Goal: Communication & Community: Answer question/provide support

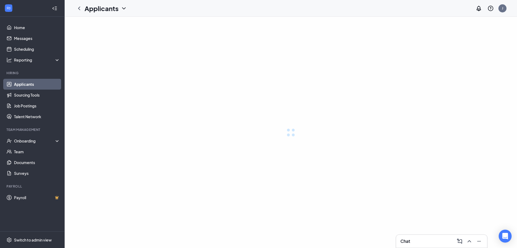
click at [427, 236] on div "Chat" at bounding box center [441, 240] width 91 height 13
click at [428, 241] on div "Chat" at bounding box center [442, 241] width 82 height 9
click at [418, 245] on div "Applicants Team members" at bounding box center [441, 164] width 91 height 166
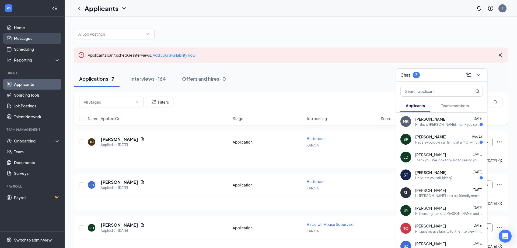
click at [217, 154] on div "[PERSON_NAME] canceled their interview [DATE]." at bounding box center [291, 160] width 424 height 14
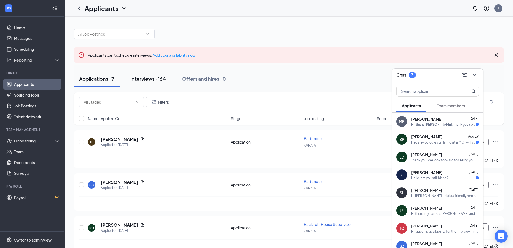
click at [148, 77] on div "Interviews · 164" at bounding box center [148, 78] width 36 height 7
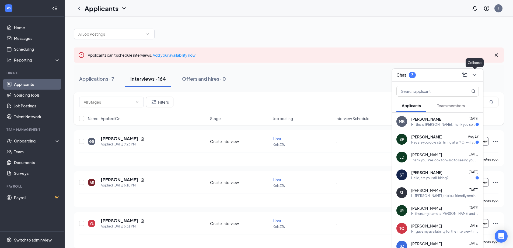
click at [475, 74] on icon "ChevronDown" at bounding box center [474, 75] width 6 height 6
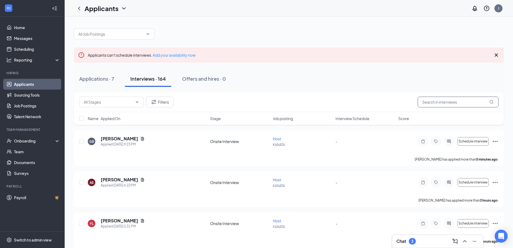
click at [442, 99] on input "text" at bounding box center [458, 101] width 81 height 11
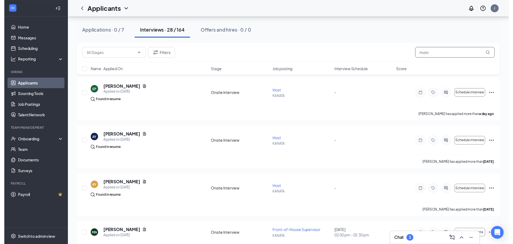
scroll to position [296, 0]
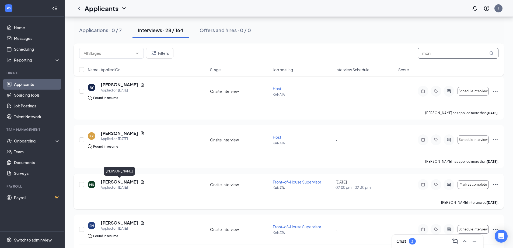
type input "moni"
click at [138, 182] on h5 "[PERSON_NAME]" at bounding box center [119, 182] width 37 height 6
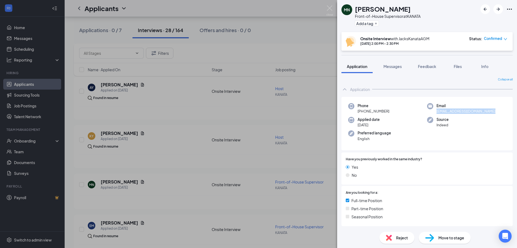
drag, startPoint x: 435, startPoint y: 111, endPoint x: 491, endPoint y: 110, distance: 56.0
click at [491, 110] on div "Email [EMAIL_ADDRESS][DOMAIN_NAME]" at bounding box center [466, 108] width 79 height 11
copy span "[EMAIL_ADDRESS][DOMAIN_NAME]"
click at [307, 25] on div "MN [PERSON_NAME] Front-of-House Supervisor at KANATA Add a tag Onsite Interview…" at bounding box center [258, 124] width 517 height 248
drag, startPoint x: 158, startPoint y: 130, endPoint x: 24, endPoint y: 81, distance: 142.8
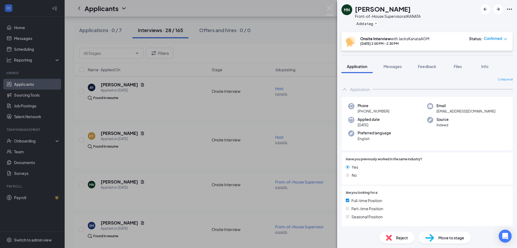
click at [158, 129] on div "MN [PERSON_NAME] Front-of-House Supervisor at KANATA Add a tag Onsite Interview…" at bounding box center [258, 124] width 517 height 248
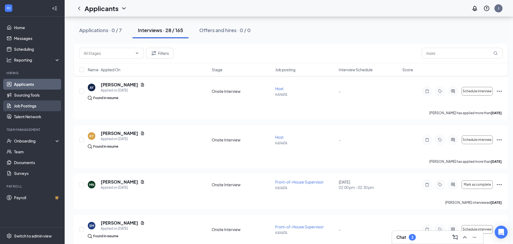
click at [28, 106] on link "Job Postings" at bounding box center [37, 105] width 46 height 11
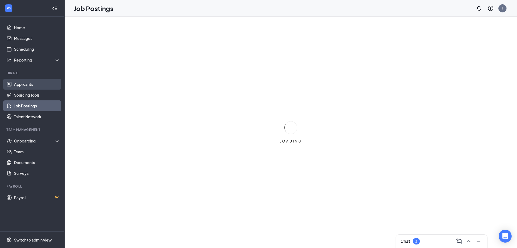
click at [29, 84] on link "Applicants" at bounding box center [37, 84] width 46 height 11
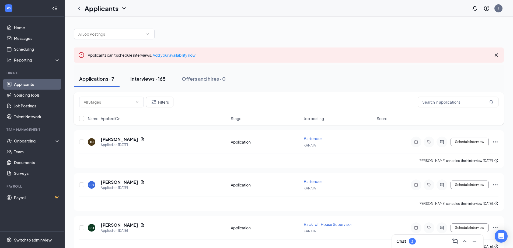
click at [153, 80] on div "Interviews · 165" at bounding box center [147, 78] width 35 height 7
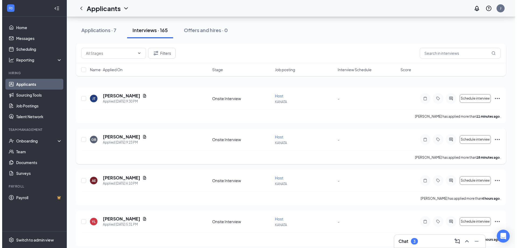
scroll to position [54, 0]
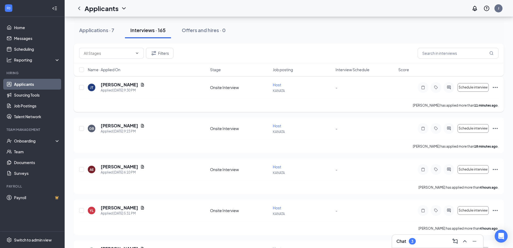
click at [145, 84] on icon "Document" at bounding box center [142, 84] width 4 height 4
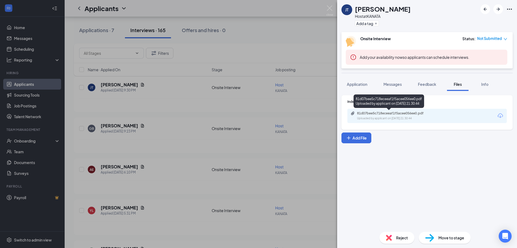
click at [392, 112] on div "81d07bee5c718eceeaf1f5acee056ee0.pdf" at bounding box center [394, 113] width 75 height 4
click at [257, 85] on div "[PERSON_NAME] Host at KANATA Add a tag Onsite Interview Status : Not Submitted …" at bounding box center [258, 124] width 517 height 248
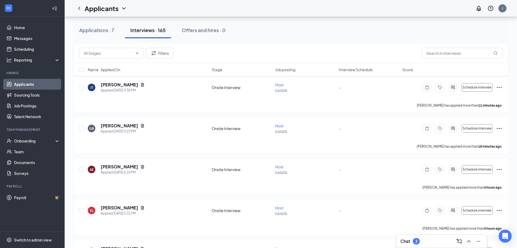
click at [160, 119] on div "GB [PERSON_NAME] Applied [DATE] 9:23 PM Onsite Interview Host [PERSON_NAME] - S…" at bounding box center [291, 135] width 434 height 36
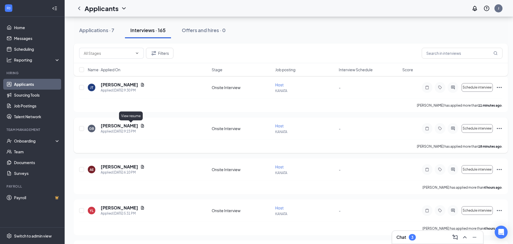
click at [141, 125] on icon "Document" at bounding box center [142, 126] width 3 height 4
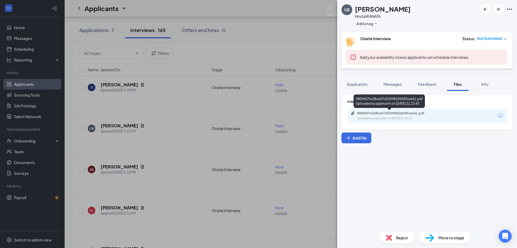
click at [416, 112] on div "98096076c08ce07d53598436049ce641.pdf" at bounding box center [394, 113] width 75 height 4
click at [302, 100] on div "GB [PERSON_NAME] Host at KANATA Add a tag Onsite Interview Status : Not Submitt…" at bounding box center [258, 124] width 517 height 248
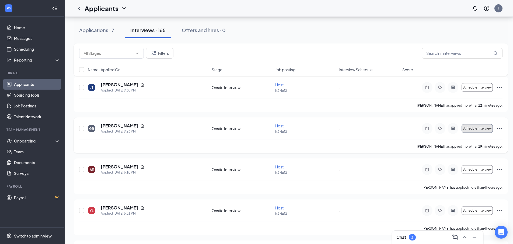
click at [479, 129] on span "Schedule interview" at bounding box center [477, 128] width 29 height 4
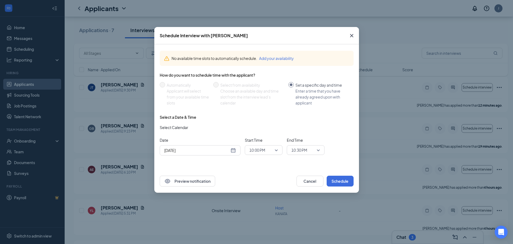
click at [235, 151] on div "[DATE]" at bounding box center [200, 150] width 72 height 6
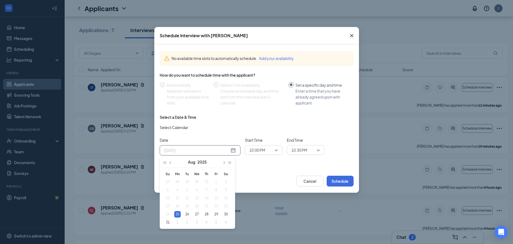
type input "[DATE]"
click at [265, 119] on div "Select a Date & Time" at bounding box center [257, 116] width 194 height 5
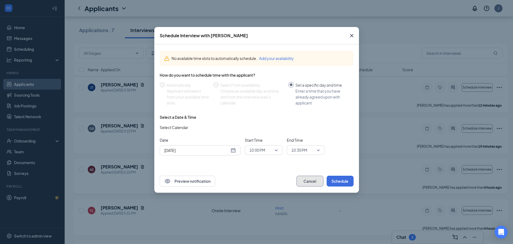
click at [307, 181] on button "Cancel" at bounding box center [310, 180] width 27 height 11
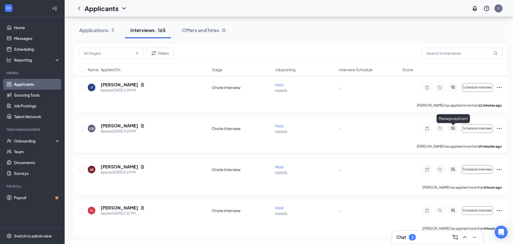
click at [452, 127] on icon "ActiveChat" at bounding box center [453, 128] width 6 height 4
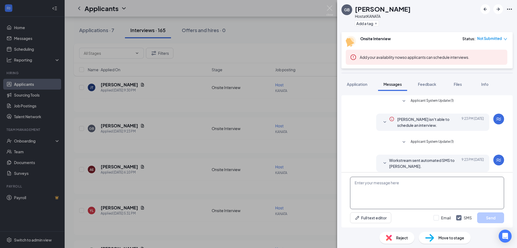
click at [397, 192] on textarea at bounding box center [427, 192] width 154 height 32
click at [470, 198] on textarea "Hello [PERSON_NAME], We would love to have you in for an interview for our host…" at bounding box center [427, 192] width 154 height 32
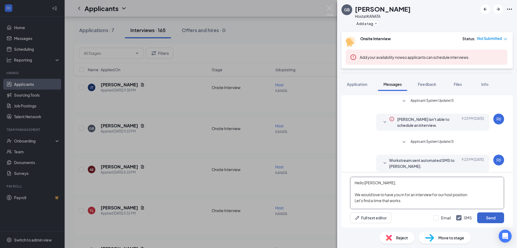
type textarea "Hello [PERSON_NAME], We would love to have you in for an interview for our host…"
click at [495, 216] on button "Send" at bounding box center [490, 217] width 27 height 11
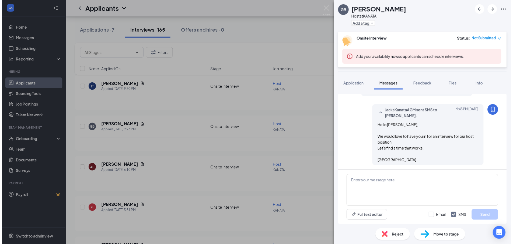
scroll to position [141, 0]
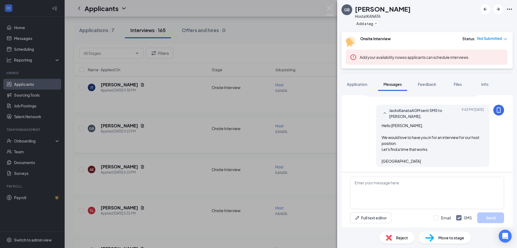
drag, startPoint x: 197, startPoint y: 154, endPoint x: 113, endPoint y: 148, distance: 83.9
click at [198, 154] on div "GB [PERSON_NAME] Host at KANATA Add a tag Onsite Interview Status : Not Submitt…" at bounding box center [258, 124] width 517 height 248
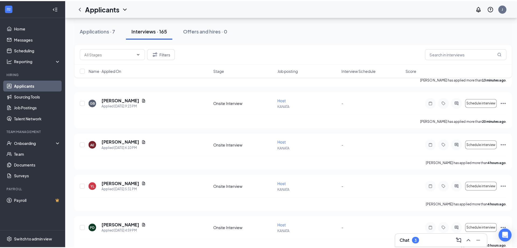
scroll to position [108, 0]
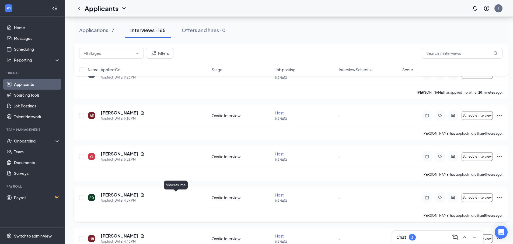
click at [144, 194] on icon "Document" at bounding box center [142, 195] width 3 height 4
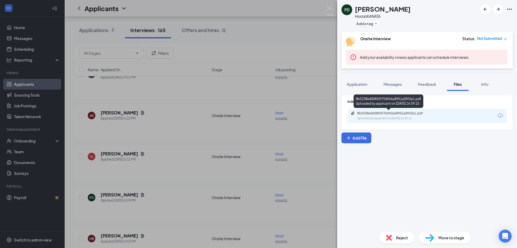
click at [394, 113] on div "8b5238e400855f704f66a8951a0f03a1.pdf" at bounding box center [394, 113] width 75 height 4
drag, startPoint x: 268, startPoint y: 146, endPoint x: 198, endPoint y: 198, distance: 87.6
click at [269, 146] on div "PD [PERSON_NAME] Host at KANATA Add a tag Onsite Interview Status : Not Submitt…" at bounding box center [258, 124] width 517 height 248
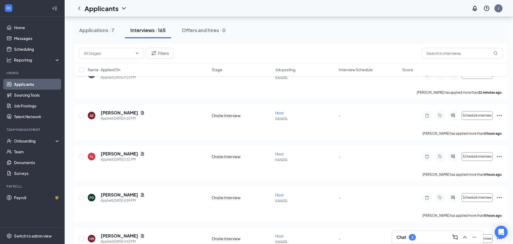
click at [431, 238] on div "Chat 3" at bounding box center [438, 237] width 82 height 9
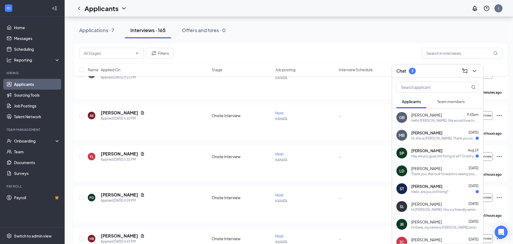
click at [434, 118] on div "Hello [PERSON_NAME], We would love to have you in for an interview for our host…" at bounding box center [445, 120] width 68 height 5
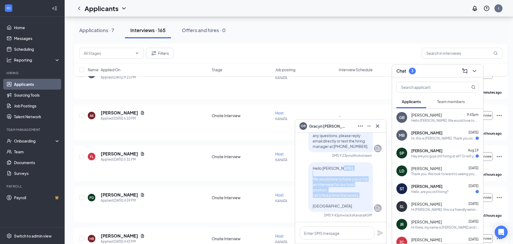
drag, startPoint x: 310, startPoint y: 179, endPoint x: 314, endPoint y: 204, distance: 25.5
click at [358, 206] on p "Hello [PERSON_NAME], We would love to have you in for an interview for our host…" at bounding box center [341, 186] width 56 height 43
copy span "We would love to have you in for an interview for our host position. Let's find…"
click at [476, 72] on icon "ChevronDown" at bounding box center [474, 71] width 6 height 6
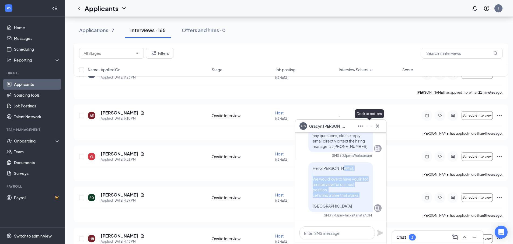
click at [370, 126] on icon "Minimize" at bounding box center [369, 126] width 6 height 6
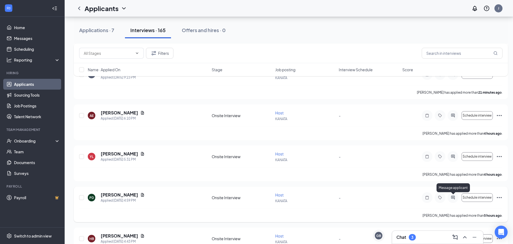
click at [454, 198] on icon "ActiveChat" at bounding box center [453, 197] width 4 height 4
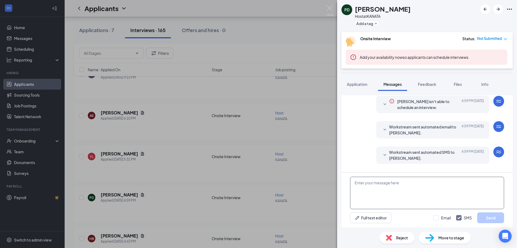
scroll to position [83, 0]
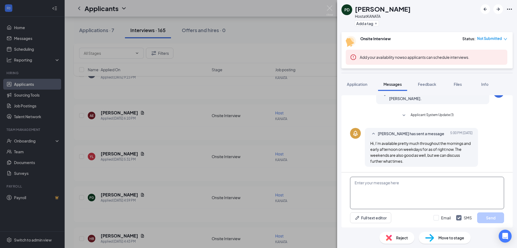
click at [379, 188] on textarea at bounding box center [427, 192] width 154 height 32
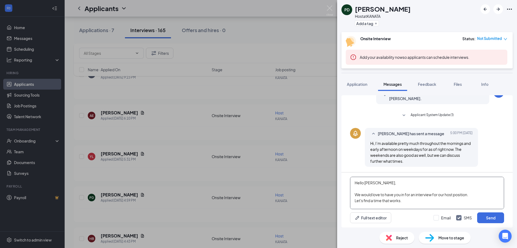
scroll to position [6, 0]
click at [375, 201] on textarea "Hello [PERSON_NAME], We would love to have you in for an interview for our host…" at bounding box center [427, 192] width 154 height 32
click at [401, 203] on textarea "Hello [PERSON_NAME], We would love to have you in for an interview for our host…" at bounding box center [427, 192] width 154 height 32
type textarea "Hello [PERSON_NAME], We would love to have you in for an interview for our host…"
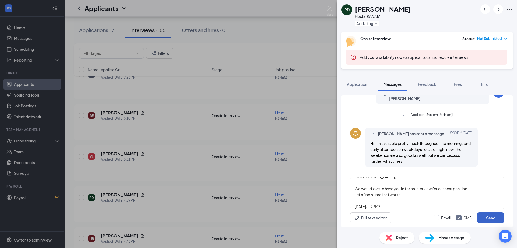
click at [488, 217] on button "Send" at bounding box center [490, 217] width 27 height 11
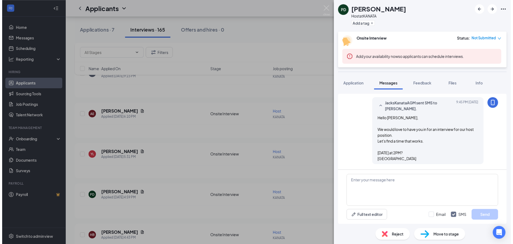
scroll to position [159, 0]
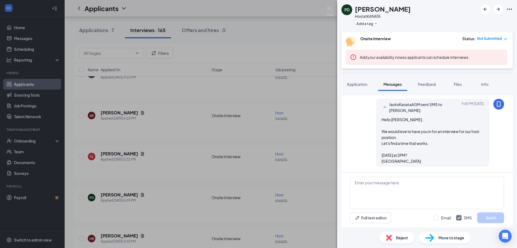
click at [206, 186] on div "PD [PERSON_NAME] Host at KANATA Add a tag Onsite Interview Status : Not Submitt…" at bounding box center [258, 124] width 517 height 248
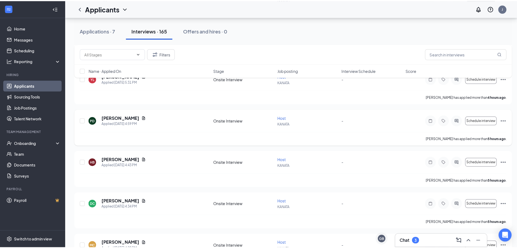
scroll to position [189, 0]
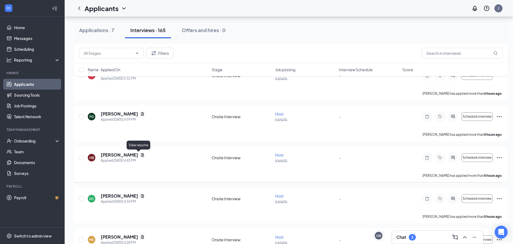
click at [140, 154] on icon "Document" at bounding box center [142, 154] width 4 height 4
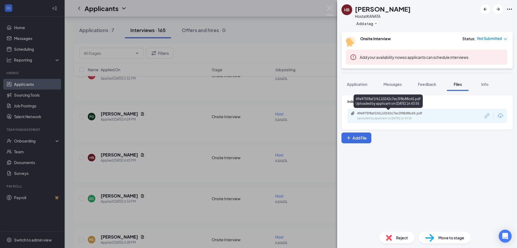
click at [393, 115] on div "49e975f8af1f6110242c7ec3f8b88c65.pdf" at bounding box center [394, 113] width 75 height 4
click at [186, 179] on div "HB [PERSON_NAME] Host at KANATA Add a tag Onsite Interview Status : Not Submitt…" at bounding box center [258, 124] width 517 height 248
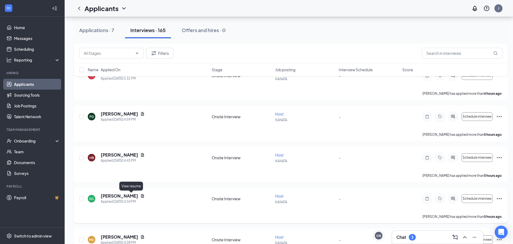
click at [140, 195] on icon "Document" at bounding box center [142, 195] width 4 height 4
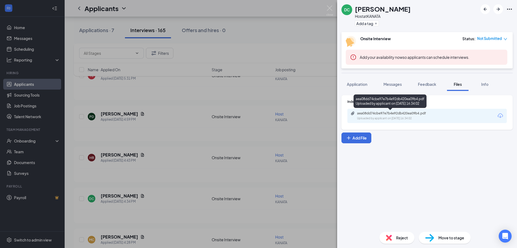
click at [414, 113] on div "aea08dd74cbe97e7b4e92db420ea09b4.pdf" at bounding box center [394, 113] width 75 height 4
drag, startPoint x: 182, startPoint y: 214, endPoint x: 184, endPoint y: 204, distance: 9.6
click at [182, 213] on div "DC [PERSON_NAME] Host at KANATA Add a tag Onsite Interview Status : Not Submitt…" at bounding box center [258, 124] width 517 height 248
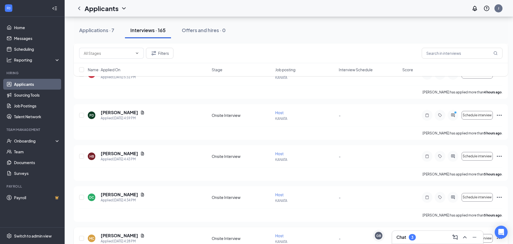
scroll to position [269, 0]
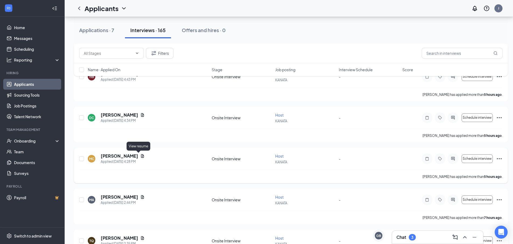
click at [140, 155] on icon "Document" at bounding box center [142, 156] width 4 height 4
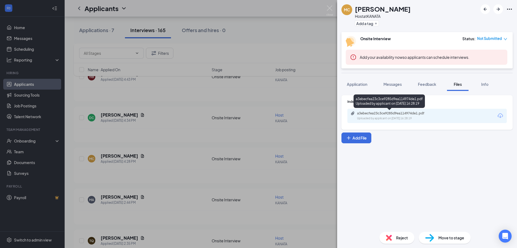
click at [404, 112] on div "a3ebecfea23c3ce9285d9ea114974de1.pdf" at bounding box center [394, 113] width 75 height 4
click at [162, 169] on div "MC [PERSON_NAME] Host at KANATA Add a tag Onsite Interview Status : Not Submitt…" at bounding box center [258, 124] width 517 height 248
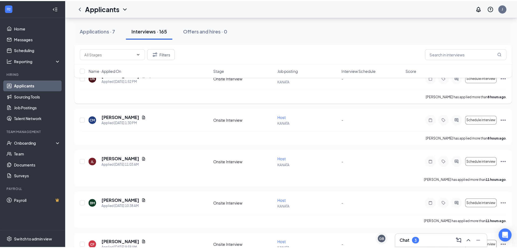
scroll to position [485, 0]
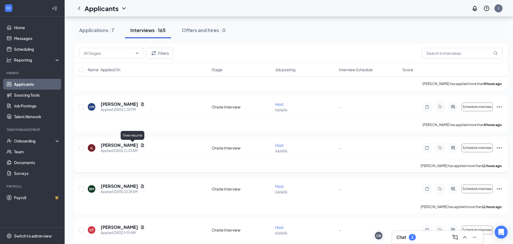
click at [141, 144] on icon "Document" at bounding box center [142, 145] width 3 height 4
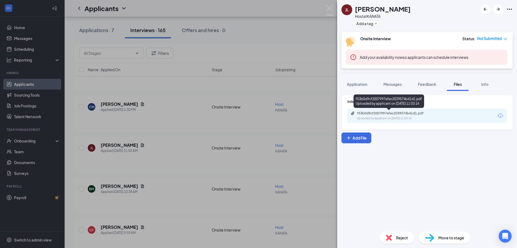
click at [407, 112] on div "f53b0d9cf2007997efec2039574b41d1.pdf" at bounding box center [394, 113] width 75 height 4
click at [275, 122] on div "[PERSON_NAME] Host at [GEOGRAPHIC_DATA] Add a tag Onsite Interview Status : Not…" at bounding box center [258, 124] width 517 height 248
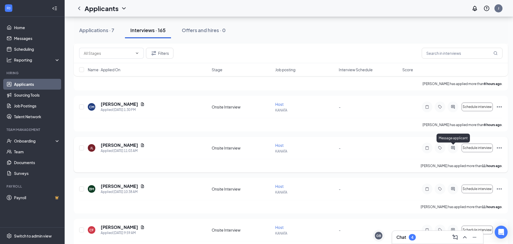
click at [455, 147] on icon "ActiveChat" at bounding box center [453, 147] width 6 height 4
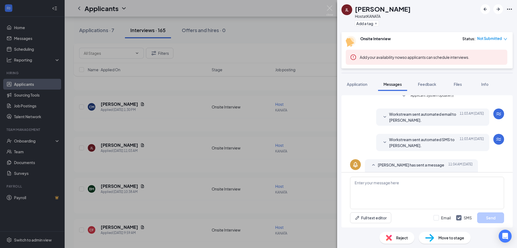
scroll to position [60, 0]
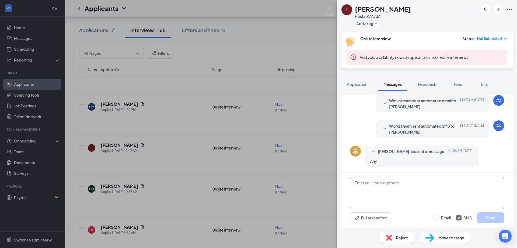
paste textarea "We would love to have you in for an interview for our host position. Let's find…"
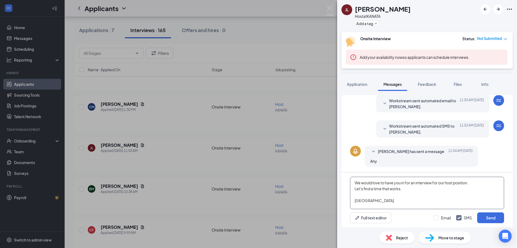
click at [370, 196] on textarea "We would love to have you in for an interview for our host position. Let's find…" at bounding box center [427, 192] width 154 height 32
type textarea "We would love to have you in for an interview for our host position. Let's find…"
click at [494, 218] on button "Send" at bounding box center [490, 217] width 27 height 11
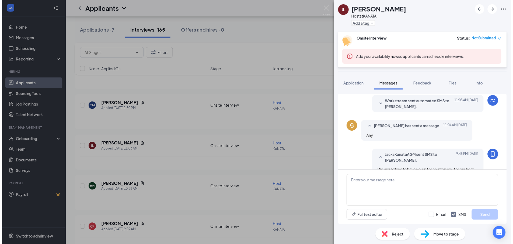
scroll to position [118, 0]
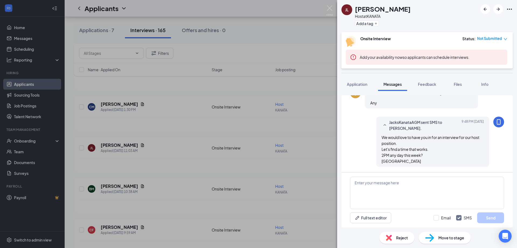
click at [198, 172] on div "[PERSON_NAME] Host at [GEOGRAPHIC_DATA] Add a tag Onsite Interview Status : Not…" at bounding box center [258, 124] width 517 height 248
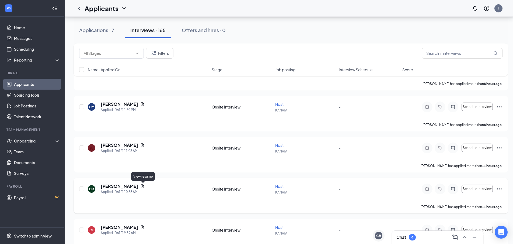
click at [143, 185] on icon "Document" at bounding box center [142, 186] width 4 height 4
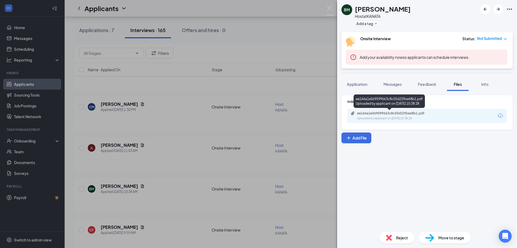
click at [404, 115] on div "ee166a1e569599663c8c55d22fbe68b1.pdf" at bounding box center [394, 113] width 75 height 4
drag, startPoint x: 167, startPoint y: 112, endPoint x: 162, endPoint y: 135, distance: 23.3
click at [168, 112] on div "BM [PERSON_NAME] Host at KANATA Add a tag Onsite Interview Status : Not Submitt…" at bounding box center [258, 124] width 517 height 248
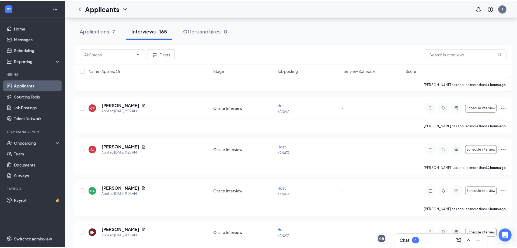
scroll to position [620, 0]
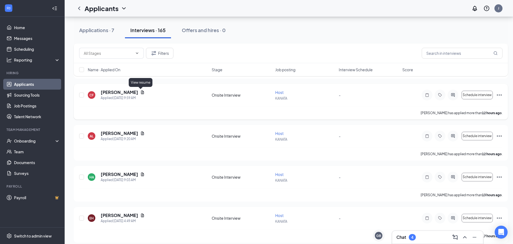
click at [141, 93] on icon "Document" at bounding box center [142, 92] width 4 height 4
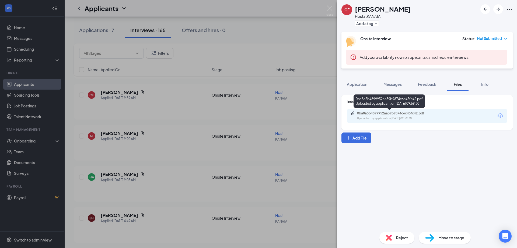
click at [400, 114] on div "0ba8a5b4899952aa39b9874c6c45fc42.pdf" at bounding box center [394, 113] width 75 height 4
click at [235, 117] on div "CF [PERSON_NAME] Host at [GEOGRAPHIC_DATA] Add a tag Onsite Interview Status : …" at bounding box center [258, 124] width 517 height 248
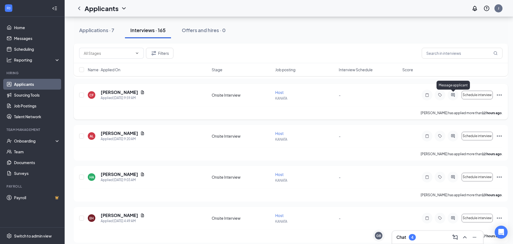
click at [453, 93] on icon "ActiveChat" at bounding box center [453, 95] width 6 height 4
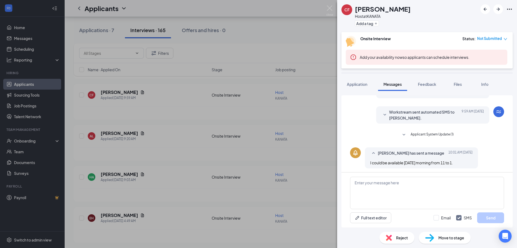
scroll to position [60, 0]
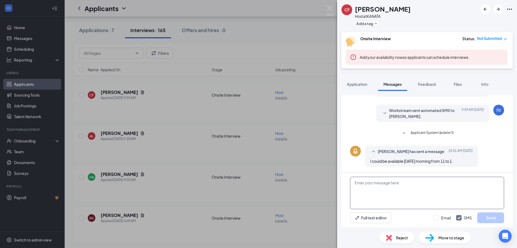
click at [376, 192] on textarea at bounding box center [427, 192] width 154 height 32
type textarea "Hello, [DATE] at 1PM works for us. See you then."
click at [499, 216] on button "Send" at bounding box center [490, 217] width 27 height 11
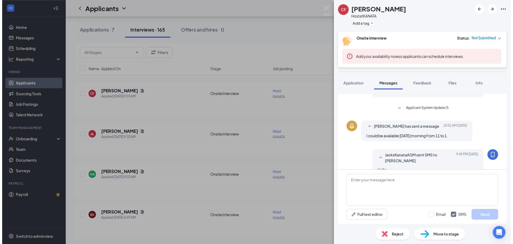
scroll to position [106, 0]
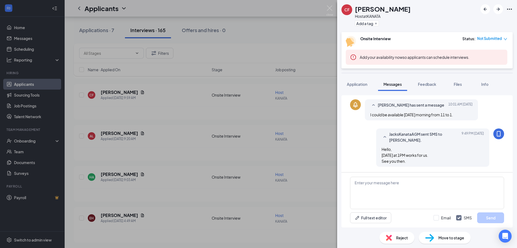
click at [259, 156] on div "CF [PERSON_NAME] Host at [GEOGRAPHIC_DATA] Add a tag Onsite Interview Status : …" at bounding box center [258, 124] width 517 height 248
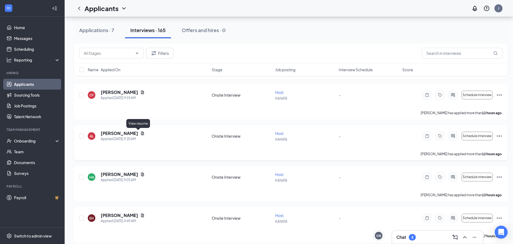
click at [140, 134] on icon "Document" at bounding box center [142, 133] width 4 height 4
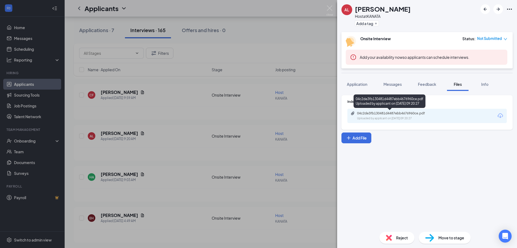
click at [402, 113] on div "04c2de3fb130481d4487ebb4676960ce.pdf" at bounding box center [394, 113] width 75 height 4
click at [162, 126] on div "AL [PERSON_NAME] Host at [GEOGRAPHIC_DATA] Add a tag Onsite Interview Status : …" at bounding box center [258, 124] width 517 height 248
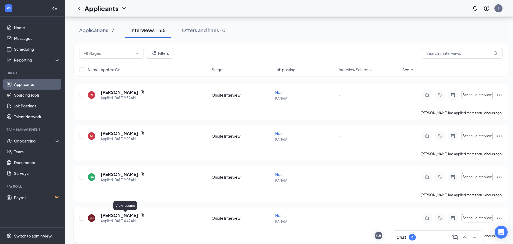
click at [140, 214] on icon "Document" at bounding box center [142, 215] width 4 height 4
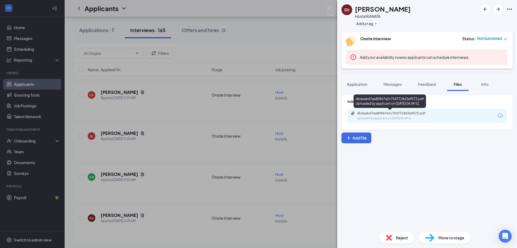
click at [395, 113] on div "4bdaabd7ea80967e2c7547718d3e9573.pdf" at bounding box center [394, 113] width 75 height 4
click at [194, 172] on div "EH [PERSON_NAME] Host at KANATA Add a tag Onsite Interview Status : Not Submitt…" at bounding box center [258, 124] width 517 height 248
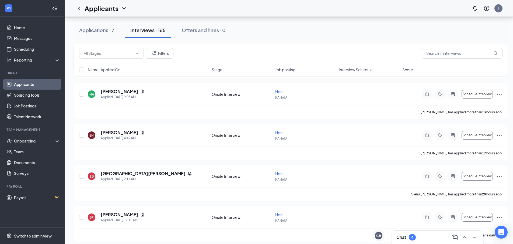
scroll to position [707, 0]
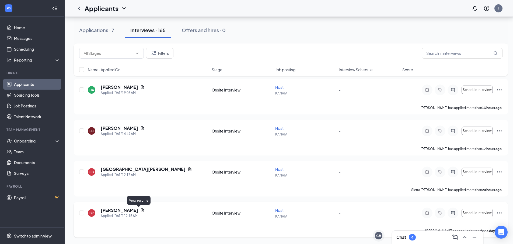
click at [140, 210] on icon "Document" at bounding box center [142, 210] width 4 height 4
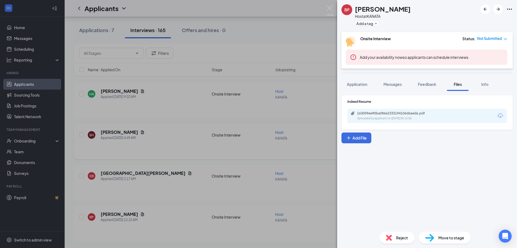
drag, startPoint x: 220, startPoint y: 133, endPoint x: 194, endPoint y: 125, distance: 27.3
click at [217, 130] on div "BP [PERSON_NAME] Host at KANATA Add a tag Onsite Interview Status : Not Submitt…" at bounding box center [258, 124] width 517 height 248
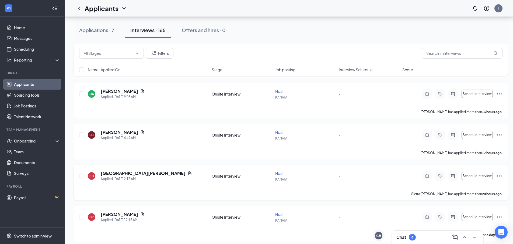
click at [149, 171] on div "[PERSON_NAME][GEOGRAPHIC_DATA][PERSON_NAME] Applied [DATE] 2:17 AM" at bounding box center [148, 175] width 121 height 11
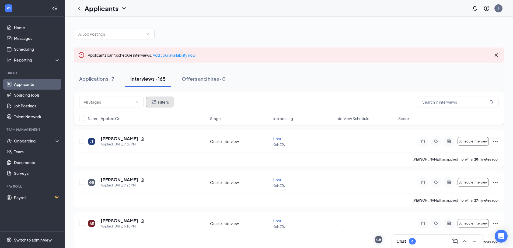
click at [160, 100] on button "Filters" at bounding box center [159, 101] width 27 height 11
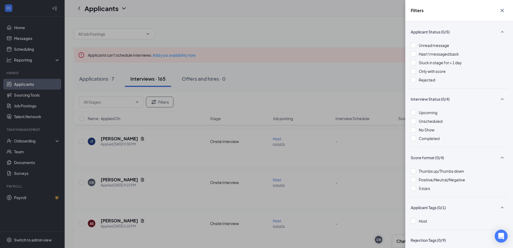
drag, startPoint x: 365, startPoint y: 57, endPoint x: 361, endPoint y: 57, distance: 4.6
click at [361, 57] on div "Filters Applicant Status (0/5) Unread message Hasn't messaged back Stuck in sta…" at bounding box center [256, 124] width 513 height 248
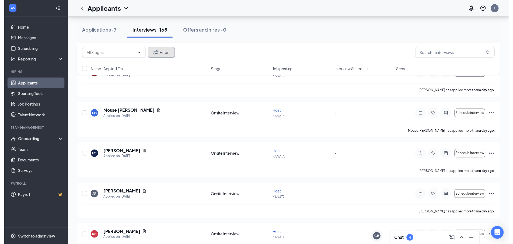
scroll to position [1078, 0]
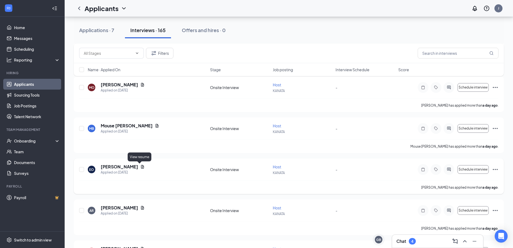
click at [140, 166] on icon "Document" at bounding box center [142, 166] width 4 height 4
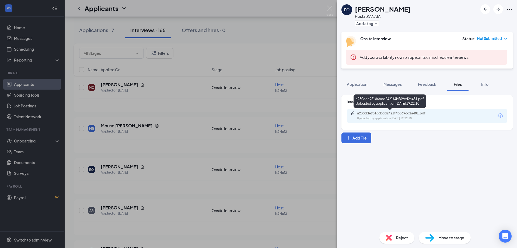
click at [400, 113] on div "a230dde95186bdd2421f4b569cd2a481.pdf" at bounding box center [394, 113] width 75 height 4
click at [135, 126] on div "EO [PERSON_NAME] Host at KANATA Add a tag Onsite Interview Status : Not Submitt…" at bounding box center [258, 124] width 517 height 248
click at [155, 125] on icon "Document" at bounding box center [157, 125] width 4 height 4
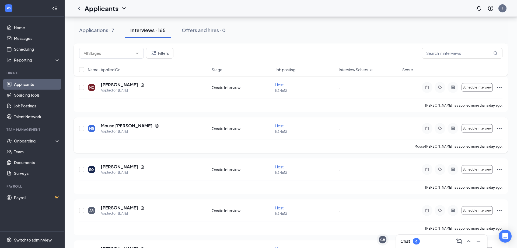
click at [156, 125] on icon "Document" at bounding box center [157, 126] width 3 height 4
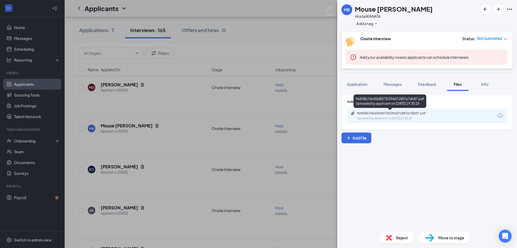
click at [401, 117] on div "Uploaded by applicant on [DATE] 19:30:24" at bounding box center [397, 118] width 81 height 4
click at [200, 173] on div "MB Mouse [PERSON_NAME] Host at KANATA Add a tag Onsite Interview Status : Not S…" at bounding box center [258, 124] width 517 height 248
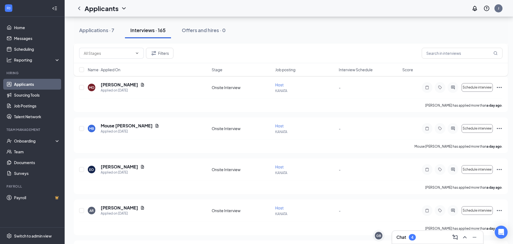
click at [431, 237] on div "Chat 4" at bounding box center [438, 237] width 82 height 9
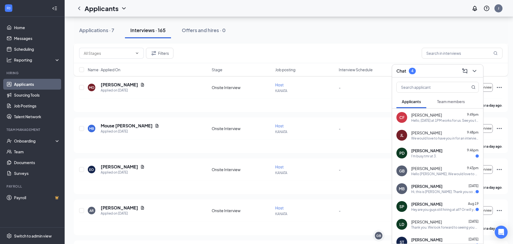
click at [444, 154] on div "I'm busy tmr at 3." at bounding box center [445, 156] width 68 height 5
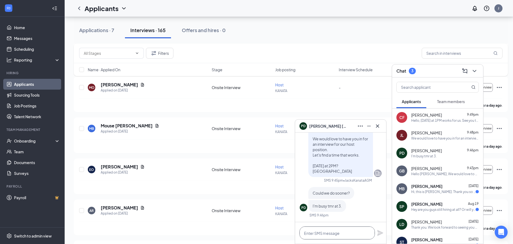
click at [331, 235] on textarea at bounding box center [337, 232] width 75 height 13
type textarea "1pm?"
click at [382, 231] on icon "Plane" at bounding box center [380, 232] width 6 height 6
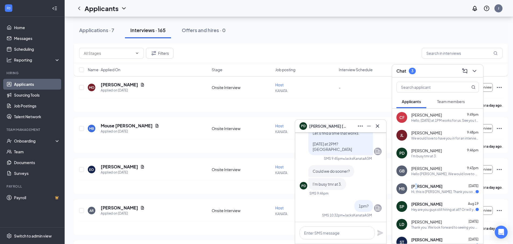
drag, startPoint x: 416, startPoint y: 188, endPoint x: 417, endPoint y: 185, distance: 3.2
click at [418, 188] on span "[PERSON_NAME]" at bounding box center [426, 185] width 31 height 5
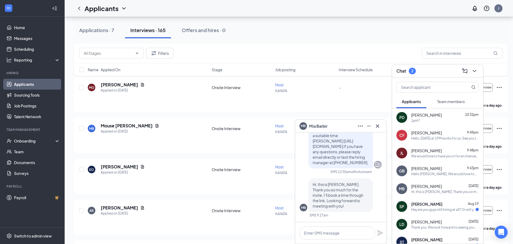
click at [314, 124] on span "[PERSON_NAME]" at bounding box center [318, 126] width 18 height 6
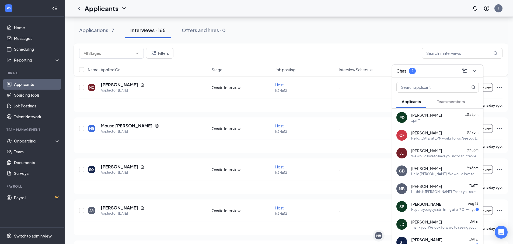
click at [419, 186] on span "[PERSON_NAME]" at bounding box center [426, 185] width 31 height 5
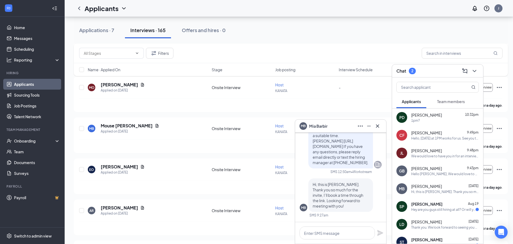
click at [317, 126] on span "[PERSON_NAME]" at bounding box center [318, 126] width 18 height 6
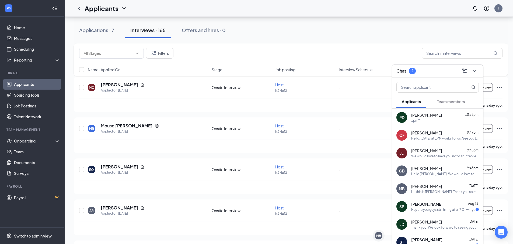
click at [461, 56] on input "text" at bounding box center [462, 53] width 81 height 11
type input "mia"
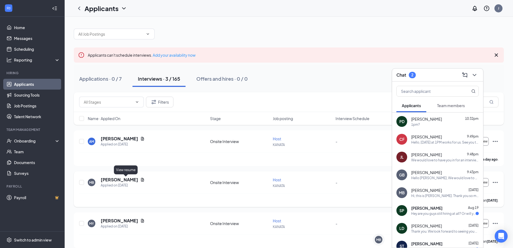
click at [140, 179] on icon "Document" at bounding box center [142, 179] width 4 height 4
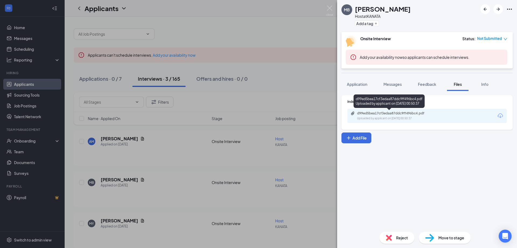
click at [419, 113] on div "d99ed5bea17cf3edaa87ddc9ff496bc4.pdf" at bounding box center [394, 113] width 75 height 4
drag, startPoint x: 306, startPoint y: 162, endPoint x: 311, endPoint y: 164, distance: 5.1
click at [306, 162] on div "MB [PERSON_NAME] Host at [GEOGRAPHIC_DATA] Add a tag Onsite Interview Status : …" at bounding box center [258, 124] width 517 height 248
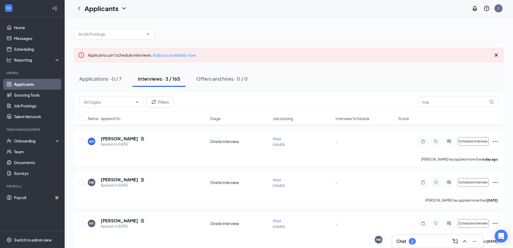
click at [401, 243] on h3 "Chat" at bounding box center [402, 241] width 10 height 6
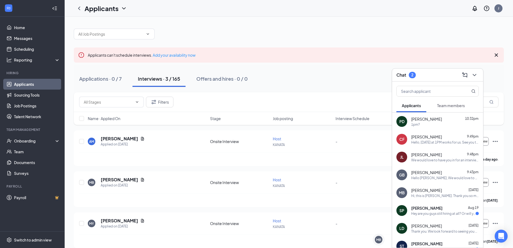
click at [427, 193] on div "[PERSON_NAME] [DATE] Hi, this is Mia. Thank you so much for the invite, I’ll bo…" at bounding box center [445, 192] width 68 height 11
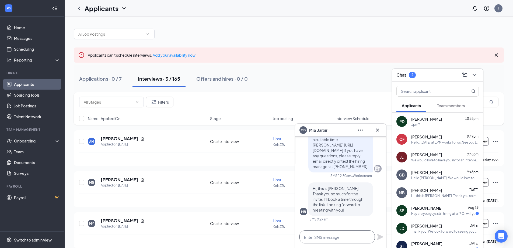
click at [337, 231] on textarea at bounding box center [337, 236] width 75 height 13
type textarea "Any day this week at 2pm"
click at [381, 239] on icon "Plane" at bounding box center [380, 236] width 6 height 6
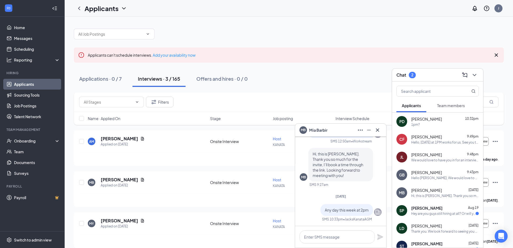
click at [432, 213] on div "Hey are you guys still hiring at all? Or will you be hiring soon?" at bounding box center [443, 213] width 64 height 5
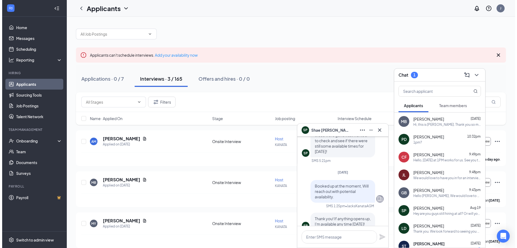
scroll to position [-81, 0]
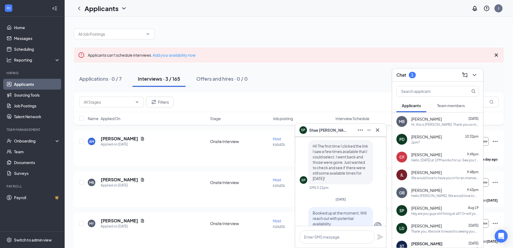
drag, startPoint x: 337, startPoint y: 101, endPoint x: 355, endPoint y: 93, distance: 19.3
click at [338, 100] on div "Filters mia" at bounding box center [288, 101] width 419 height 11
click at [476, 77] on icon "ChevronDown" at bounding box center [474, 75] width 6 height 6
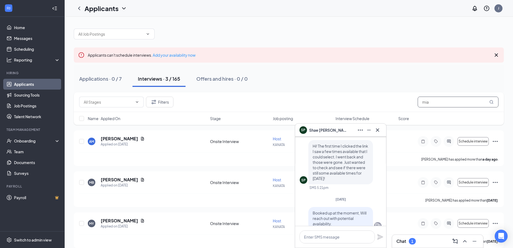
drag, startPoint x: 452, startPoint y: 102, endPoint x: 355, endPoint y: 113, distance: 97.6
click at [360, 113] on div "Filters mia Name · Applied On Stage Job posting Interview Schedule Score" at bounding box center [289, 108] width 430 height 33
type input "shae"
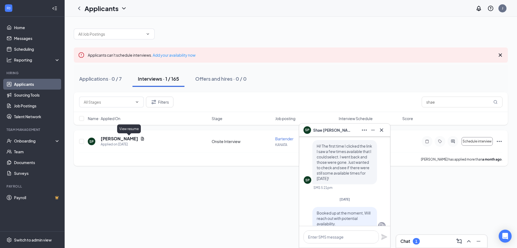
click at [140, 140] on icon "Document" at bounding box center [142, 138] width 4 height 4
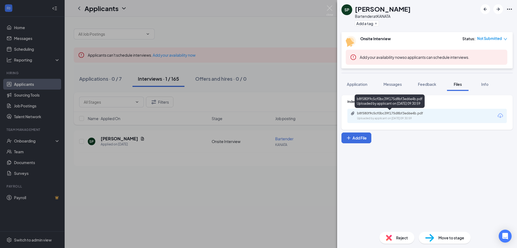
click at [393, 115] on div "b8f580f9c5cf0bc39f175d8bf3ed6e4b.pdf" at bounding box center [394, 113] width 75 height 4
click at [268, 178] on div "SP [PERSON_NAME] Bartender at KANATA Add a tag Onsite Interview Status : Not Su…" at bounding box center [258, 124] width 517 height 248
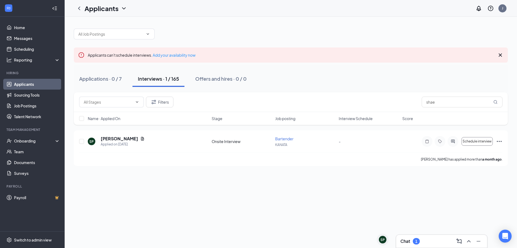
click at [436, 241] on div "Chat 1" at bounding box center [442, 241] width 82 height 9
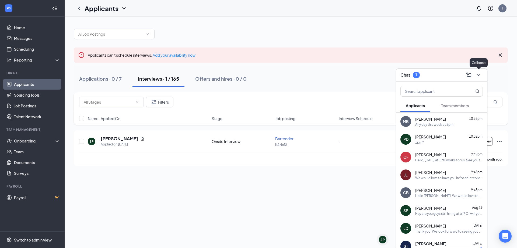
click at [478, 74] on icon "ChevronDown" at bounding box center [479, 75] width 6 height 6
